Goal: Find specific page/section: Find specific page/section

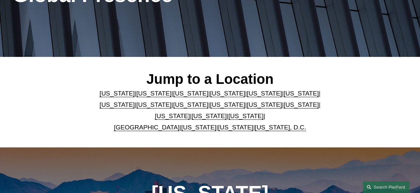
scroll to position [113, 0]
click at [284, 105] on link "[US_STATE]" at bounding box center [301, 104] width 35 height 7
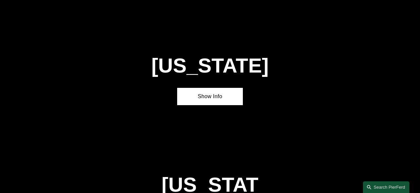
scroll to position [1591, 0]
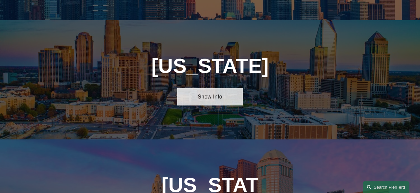
click at [208, 88] on link "Show Info" at bounding box center [210, 96] width 66 height 17
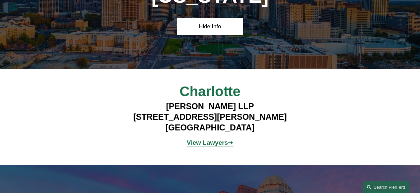
scroll to position [1668, 0]
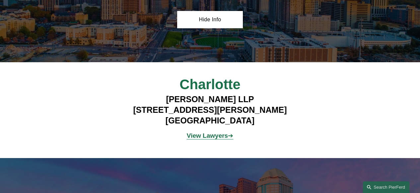
click at [213, 132] on strong "View Lawyers" at bounding box center [207, 135] width 41 height 7
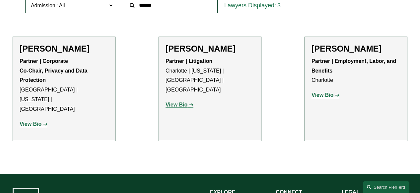
scroll to position [229, 0]
